Goal: Navigation & Orientation: Find specific page/section

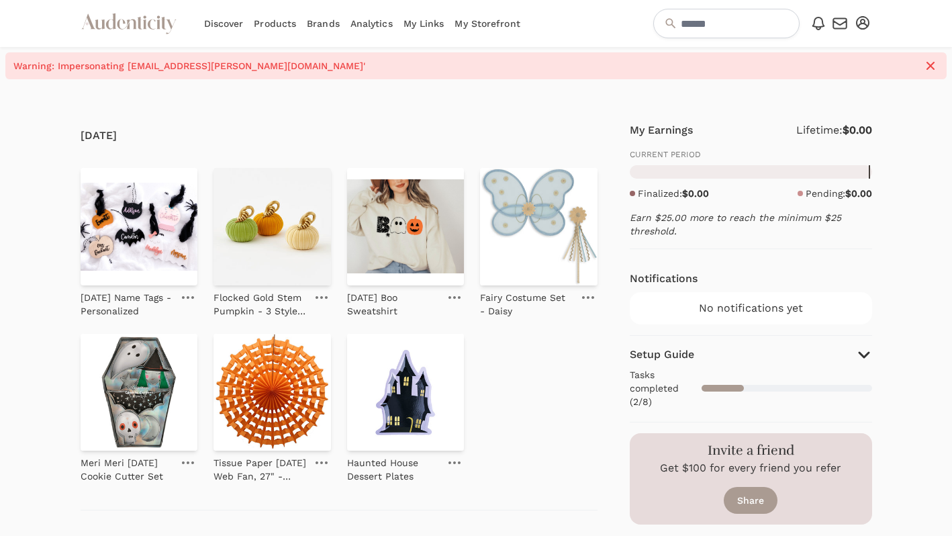
click at [839, 25] on icon "button" at bounding box center [840, 23] width 16 height 16
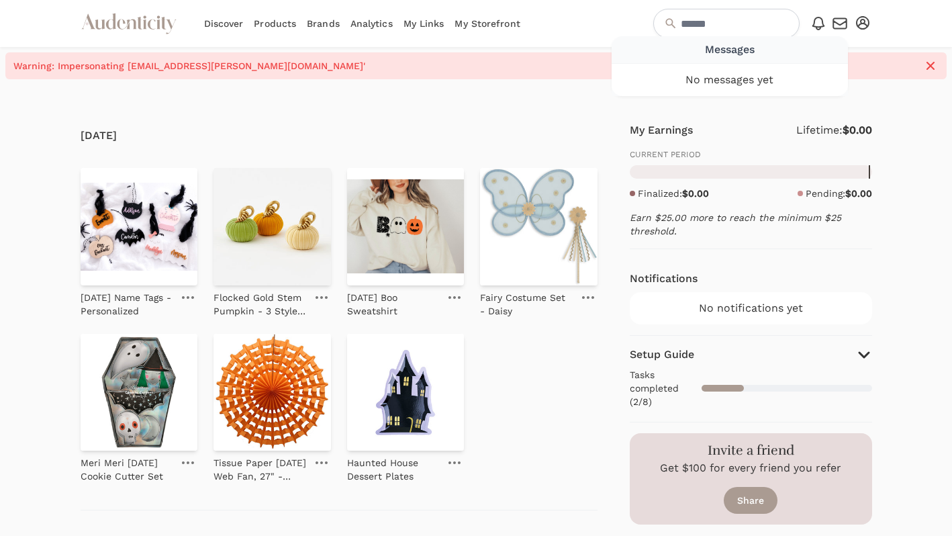
click at [509, 24] on link "My Storefront" at bounding box center [486, 23] width 65 height 47
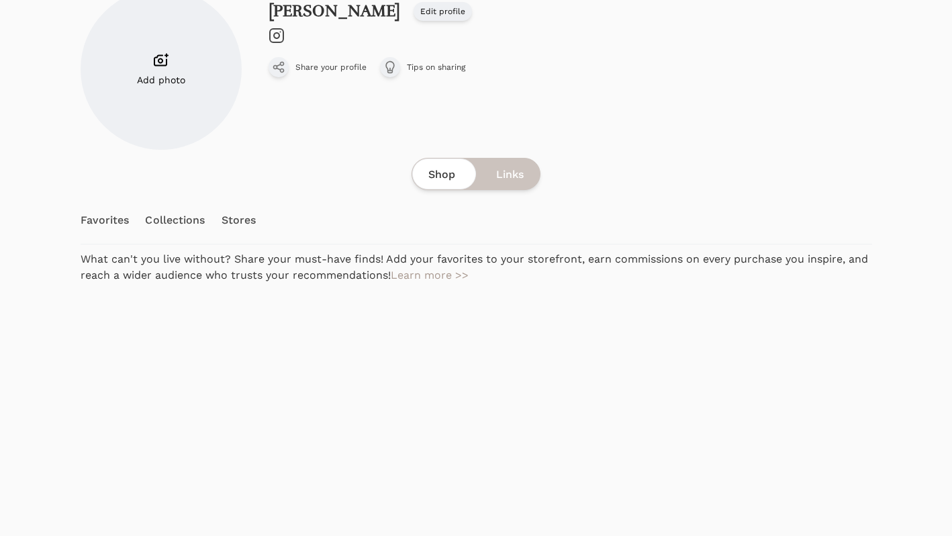
scroll to position [163, 0]
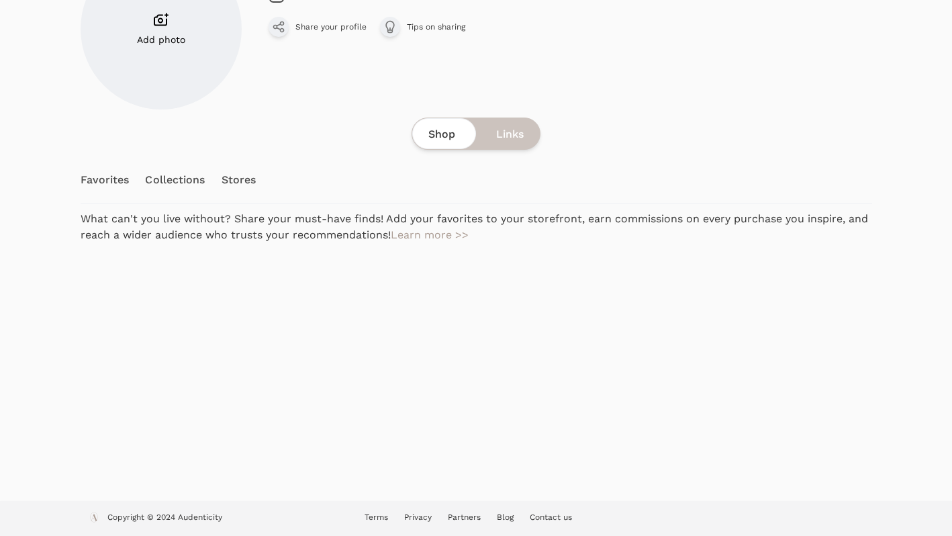
click at [106, 179] on link "Favorites" at bounding box center [105, 179] width 49 height 47
click at [182, 179] on div "Add photo [PERSON_NAME] Edit profile Instagram Edit profile Share your profile …" at bounding box center [476, 208] width 791 height 520
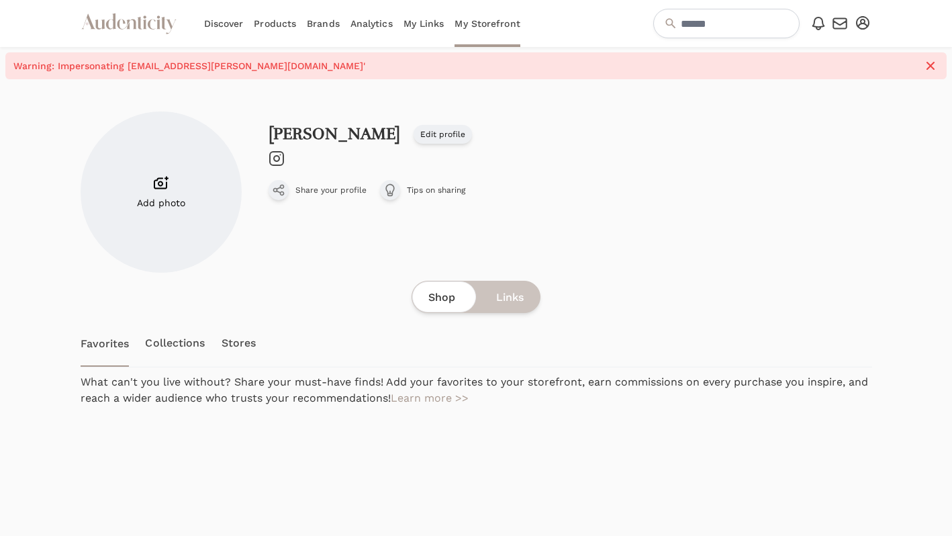
click at [166, 339] on link "Collections" at bounding box center [175, 343] width 60 height 47
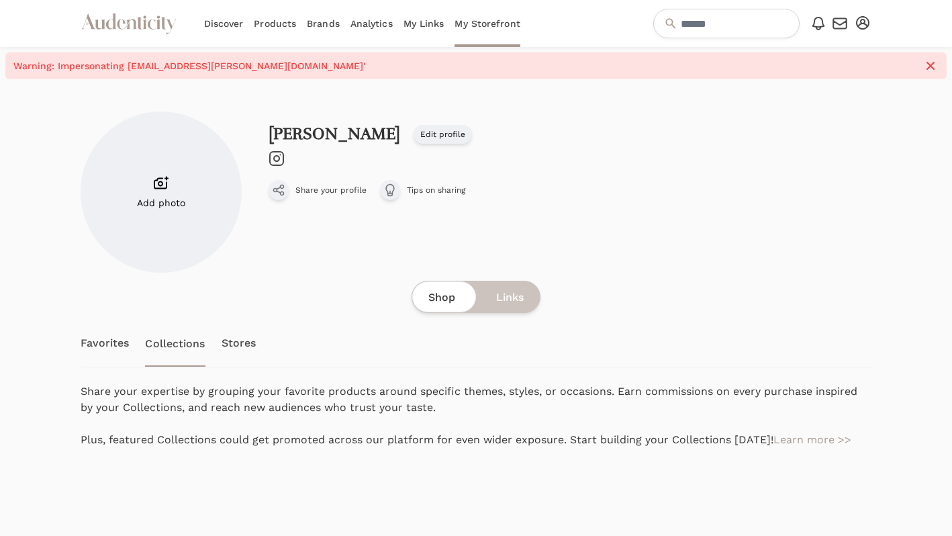
click at [236, 348] on link "Stores" at bounding box center [239, 343] width 35 height 47
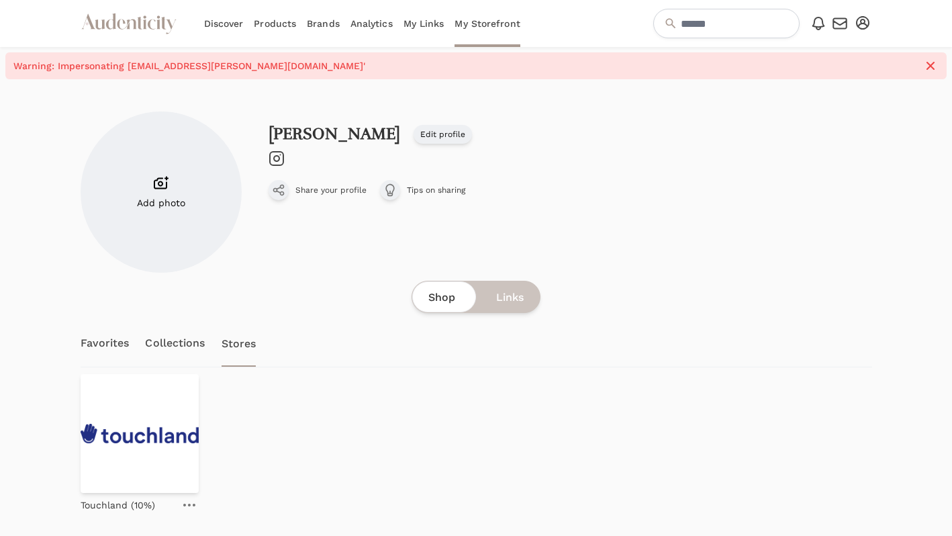
scroll to position [44, 0]
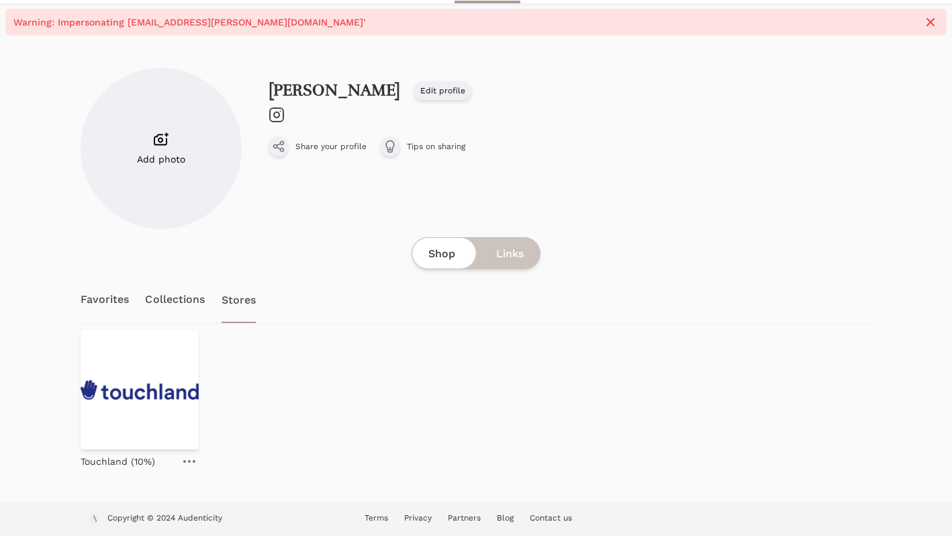
click at [928, 21] on icon "button" at bounding box center [930, 22] width 16 height 16
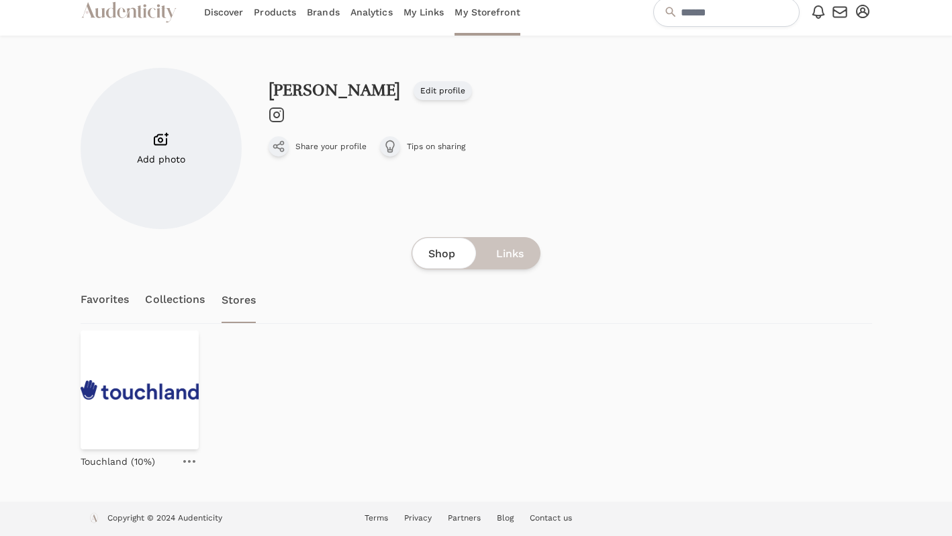
scroll to position [0, 0]
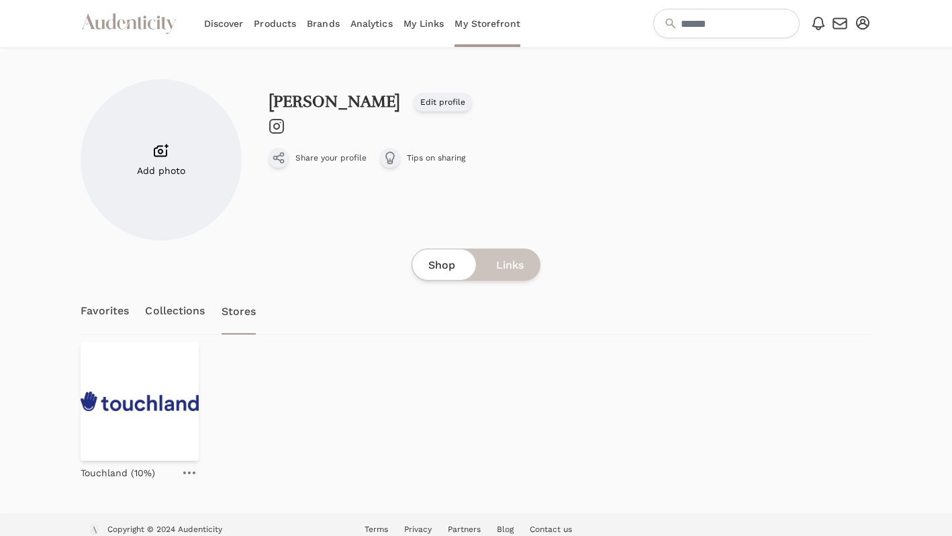
click at [863, 21] on icon "button" at bounding box center [862, 22] width 13 height 13
